Goal: Task Accomplishment & Management: Complete application form

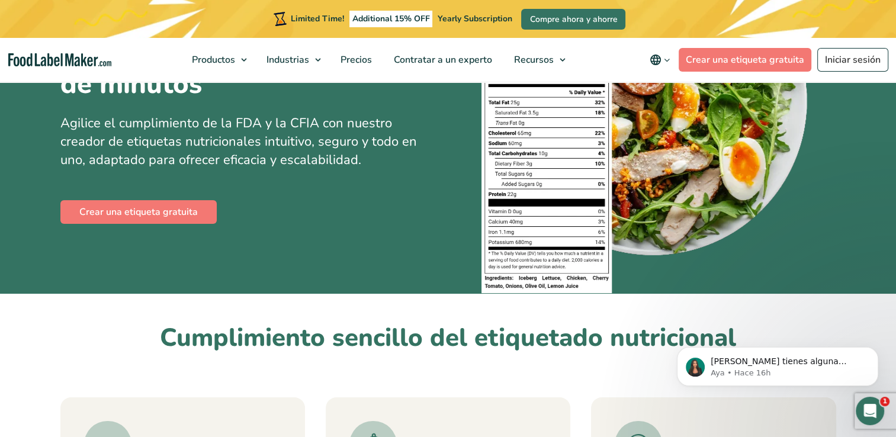
scroll to position [237, 0]
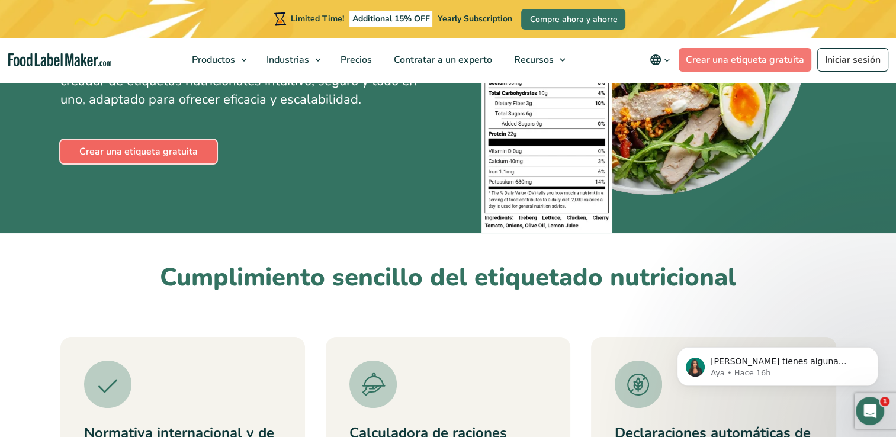
click at [184, 149] on link "Crear una etiqueta gratuita" at bounding box center [138, 152] width 156 height 24
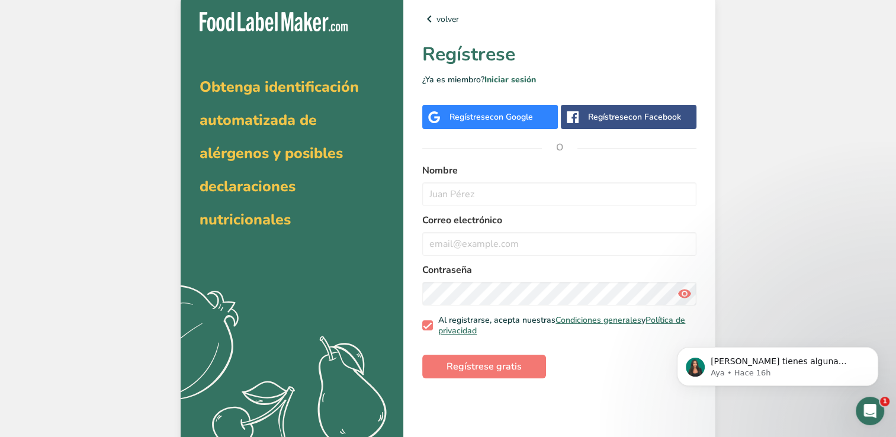
click at [323, 255] on div "Obtenga identificación automatizada de alérgenos y posibles declaraciones nutri…" at bounding box center [292, 230] width 223 height 475
click at [489, 188] on input "text" at bounding box center [559, 194] width 274 height 24
click at [438, 187] on input "text" at bounding box center [559, 194] width 274 height 24
type input "Astrid Mendoza"
click at [487, 246] on input "email" at bounding box center [559, 244] width 274 height 24
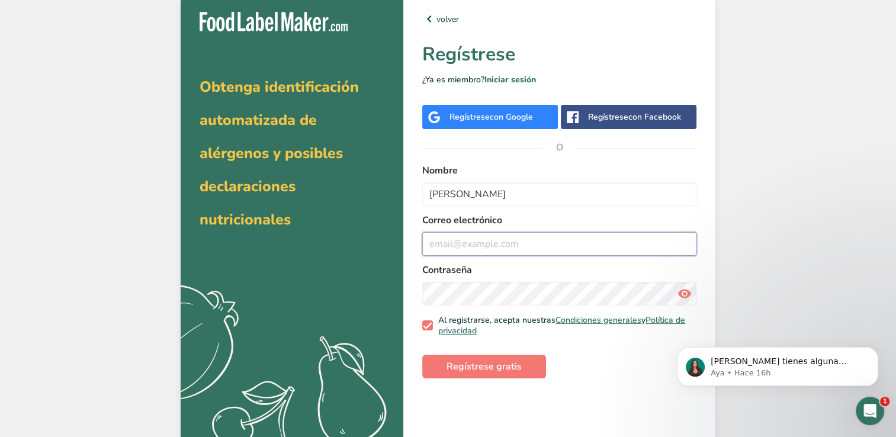
type input "mg24014@ues.edu.sv"
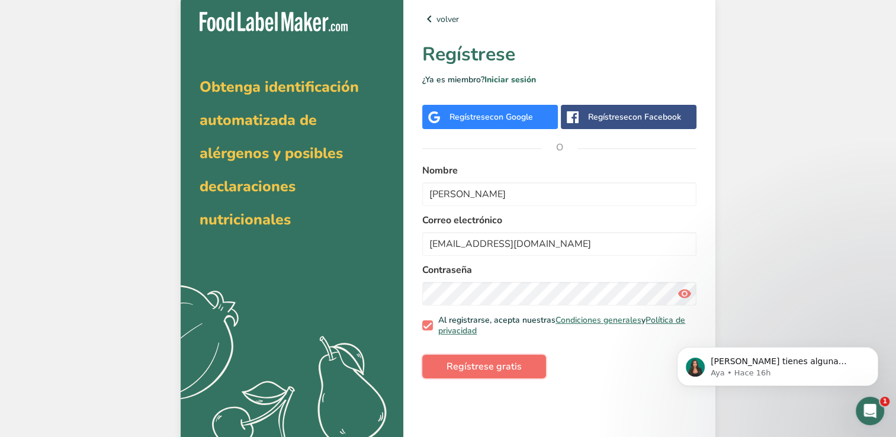
click at [500, 367] on span "Regístrese gratis" at bounding box center [484, 367] width 75 height 14
